Goal: Task Accomplishment & Management: Manage account settings

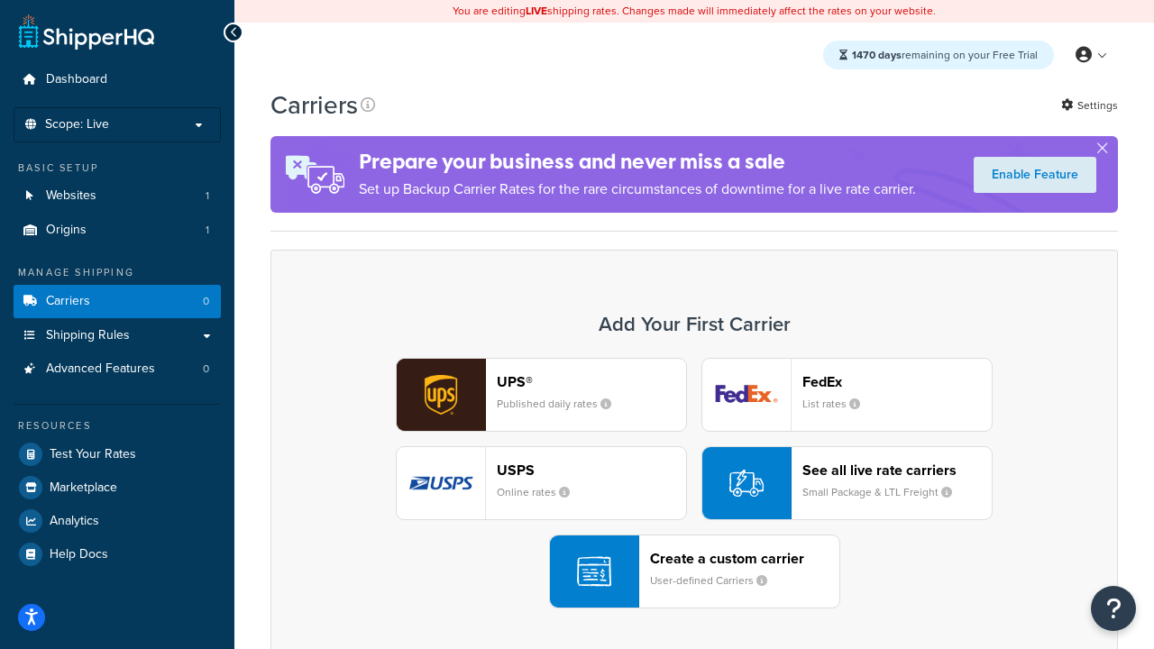
click at [694, 483] on div "UPS® Published daily rates FedEx List rates USPS Online rates See all live rate…" at bounding box center [694, 483] width 810 height 251
click at [897, 381] on header "FedEx" at bounding box center [897, 381] width 189 height 17
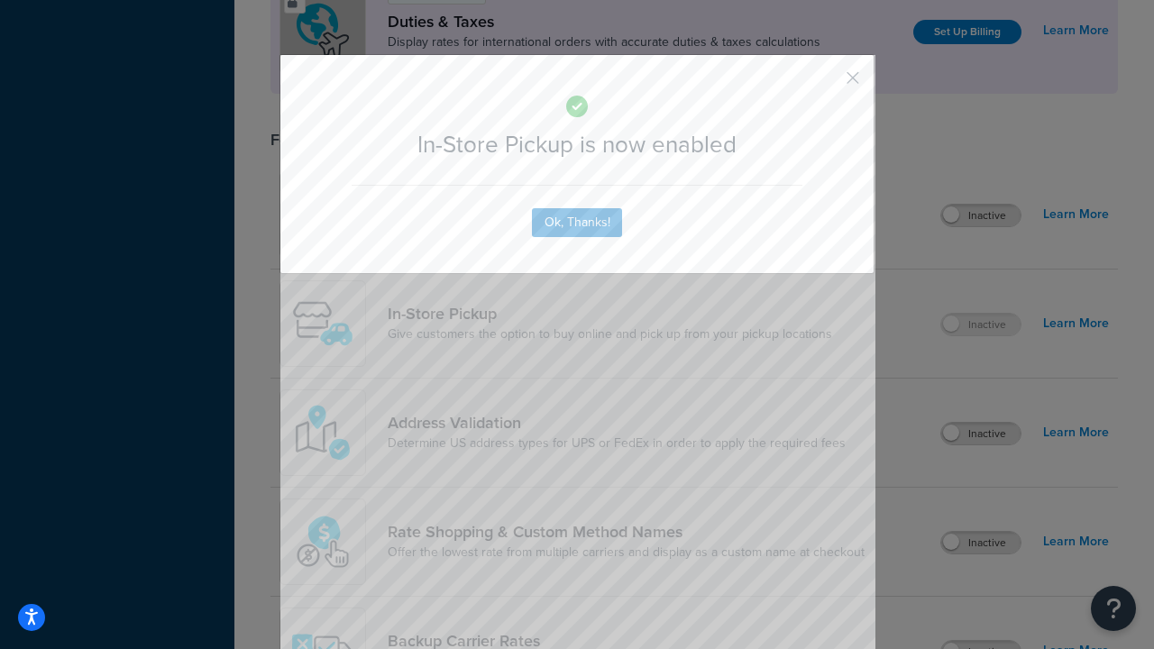
click at [826, 84] on button "button" at bounding box center [826, 84] width 5 height 5
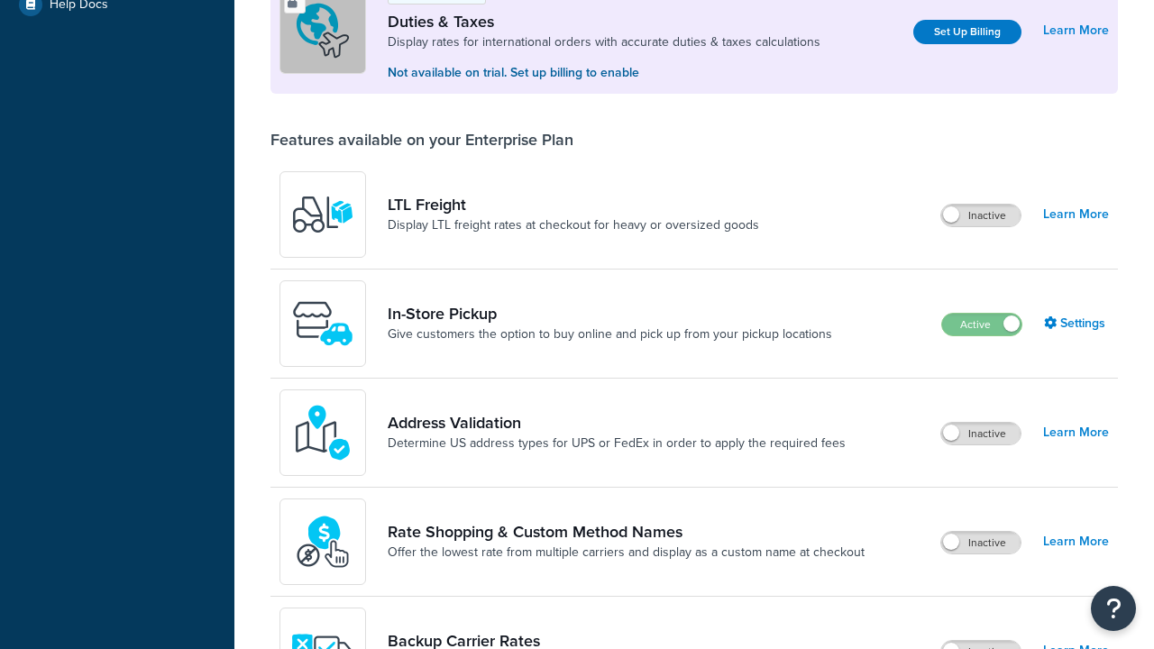
scroll to position [550, 0]
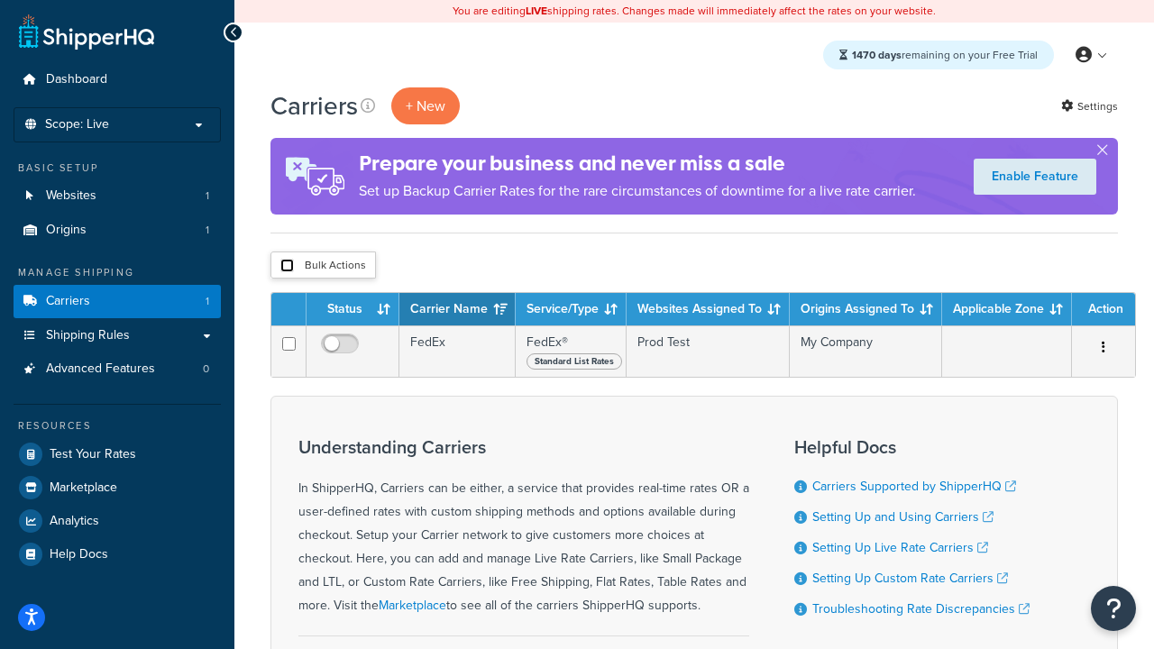
click at [287, 266] on input "checkbox" at bounding box center [287, 266] width 14 height 14
checkbox input "true"
click at [0, 0] on button "Delete" at bounding box center [0, 0] width 0 height 0
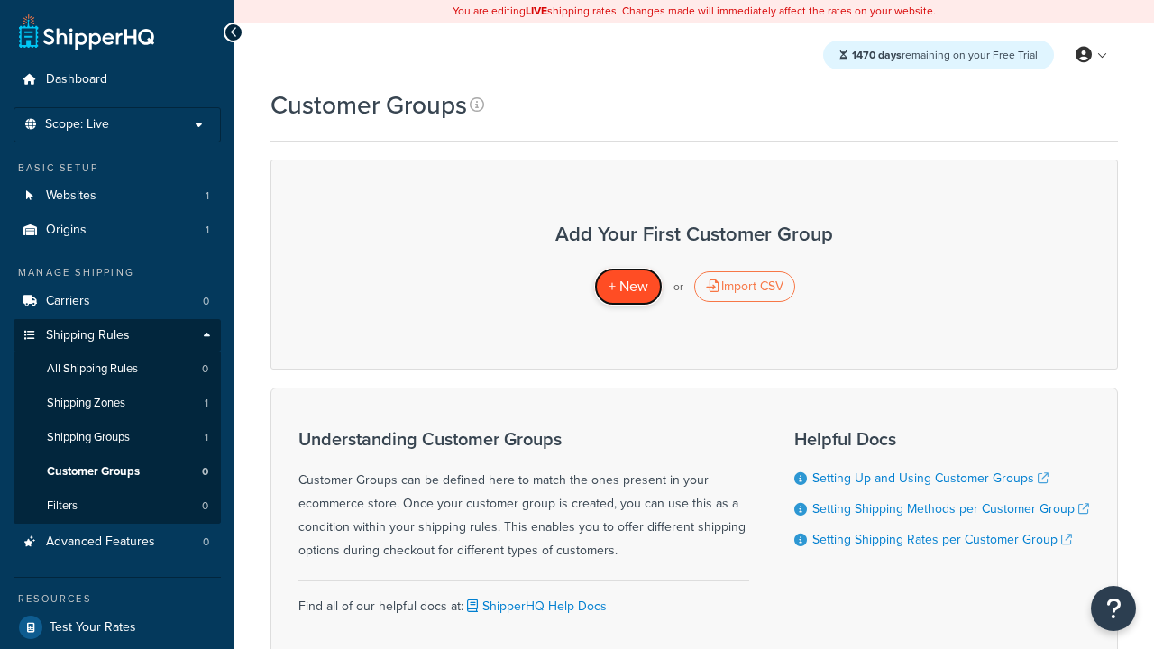
click at [628, 287] on span "+ New" at bounding box center [629, 286] width 40 height 21
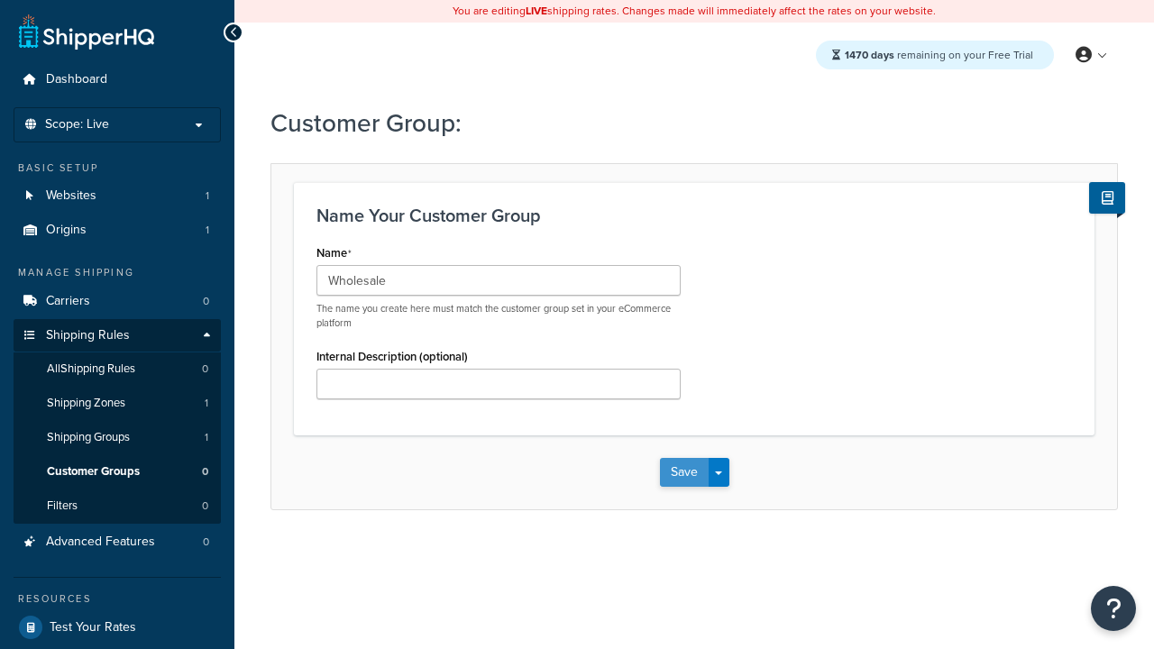
type input "Wholesale"
click at [684, 473] on button "Save" at bounding box center [684, 472] width 49 height 29
type input "Retail"
click at [684, 473] on button "Save" at bounding box center [684, 472] width 49 height 29
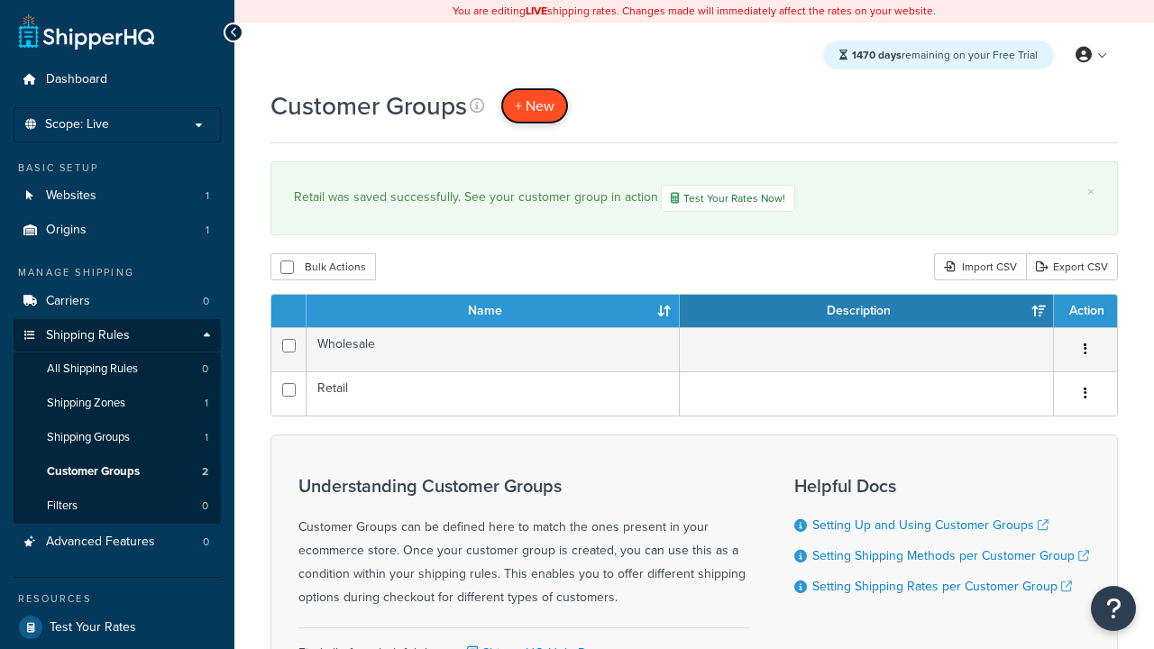
click at [535, 106] on span "+ New" at bounding box center [535, 106] width 40 height 21
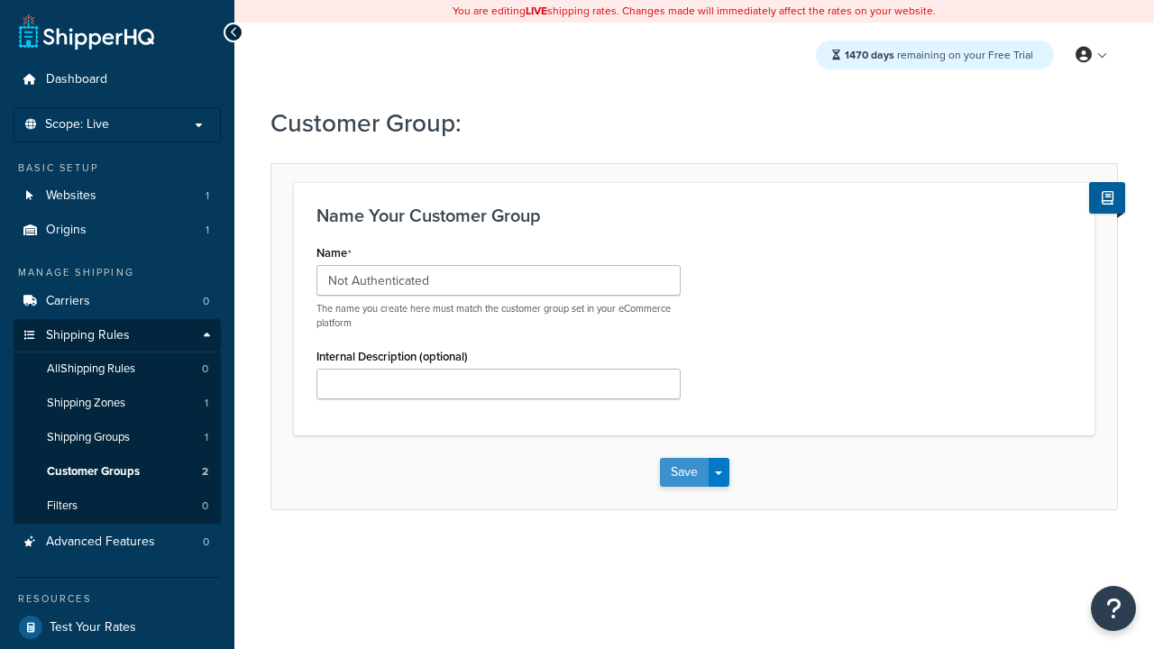
type input "Not Authenticated"
click at [684, 473] on button "Save" at bounding box center [684, 472] width 49 height 29
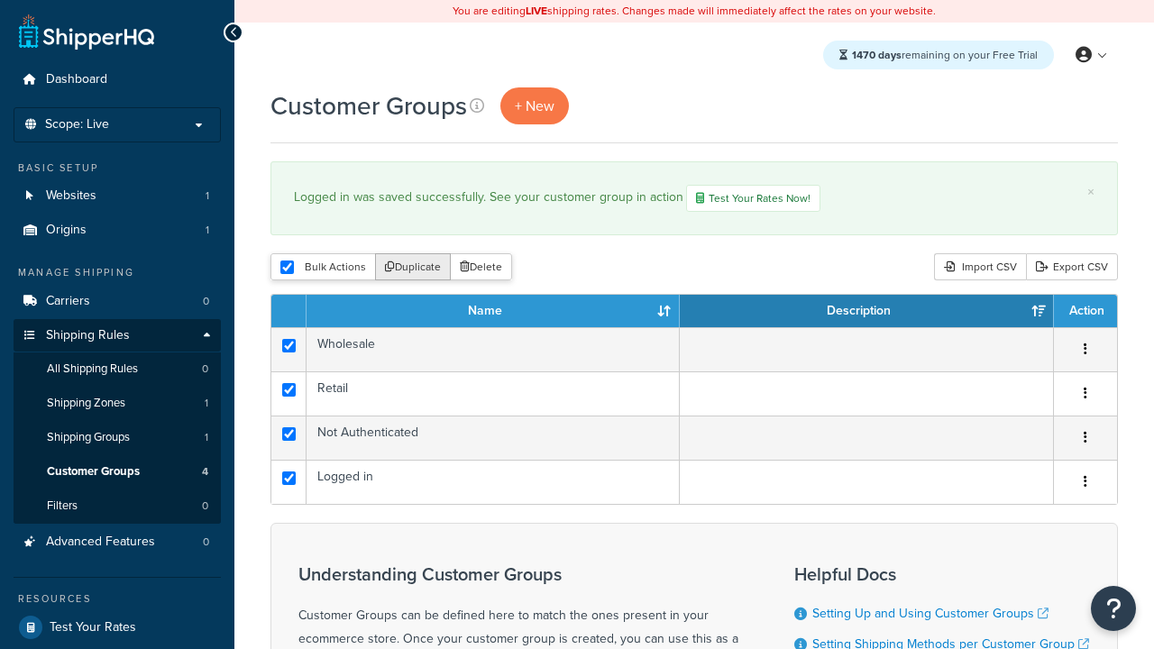
click at [414, 269] on button "Duplicate" at bounding box center [413, 266] width 76 height 27
